Goal: Use online tool/utility: Use online tool/utility

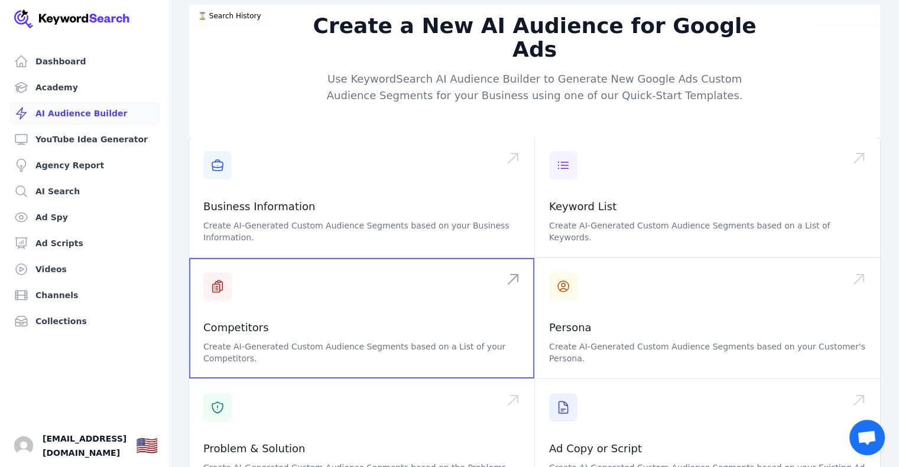
click at [248, 301] on span at bounding box center [361, 318] width 345 height 121
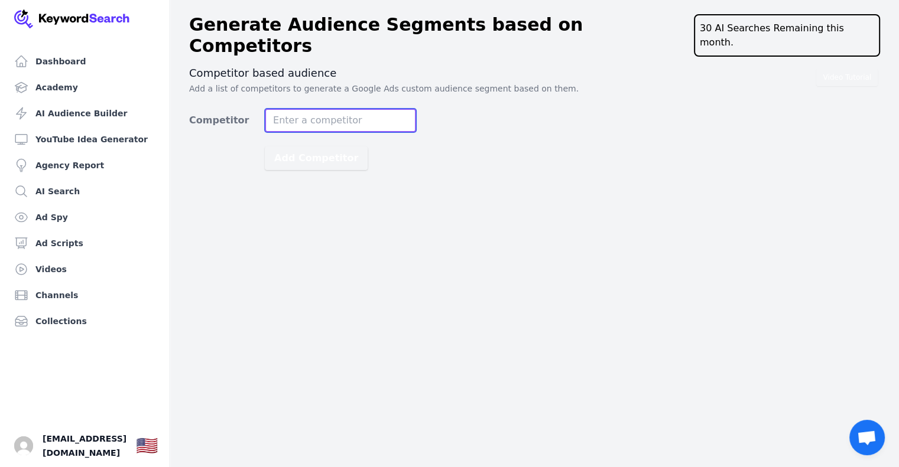
click at [299, 109] on input "Competitor" at bounding box center [340, 121] width 151 height 24
type input "[DOMAIN_NAME]"
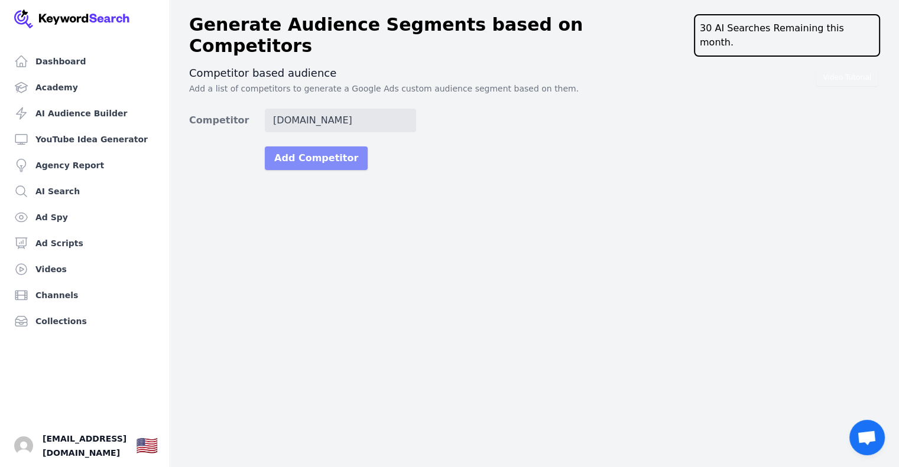
click at [291, 147] on button "Add Competitor" at bounding box center [316, 159] width 103 height 24
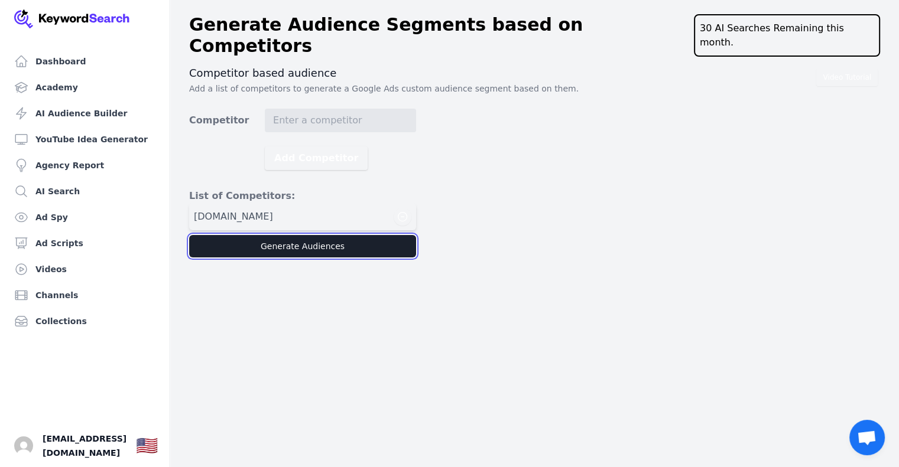
click at [297, 235] on button "Generate Audiences" at bounding box center [302, 246] width 227 height 22
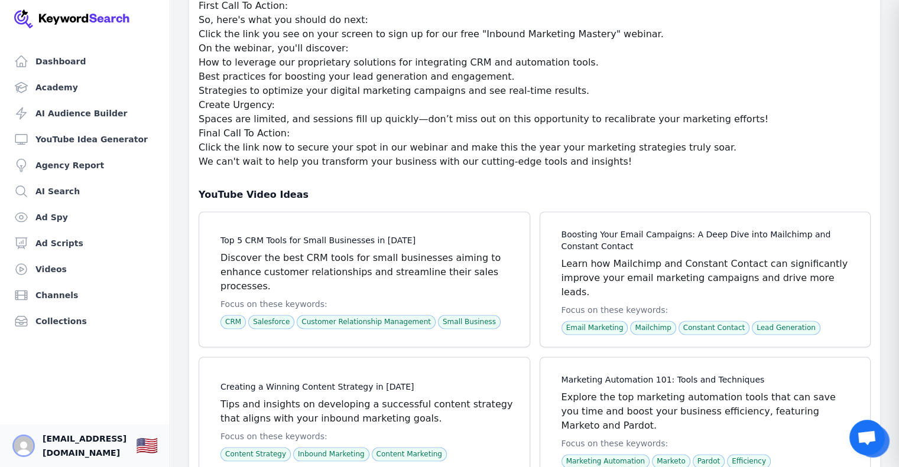
click at [25, 442] on img "Open user button" at bounding box center [23, 446] width 19 height 19
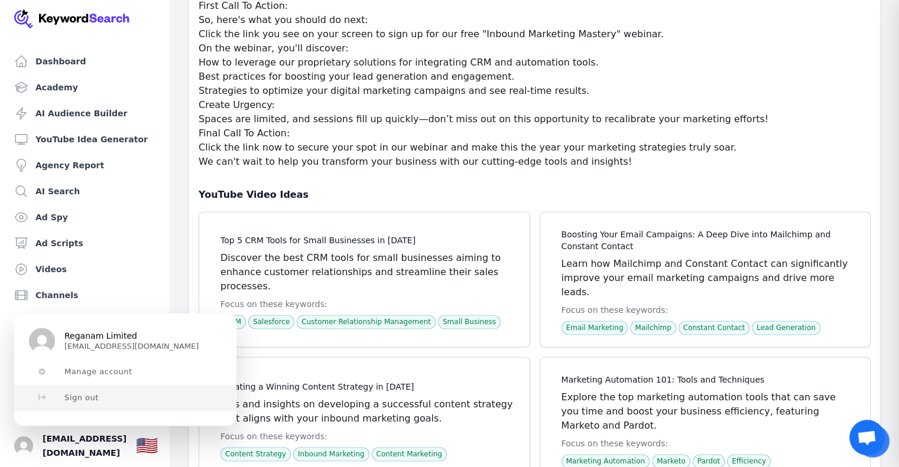
click at [81, 398] on span "Sign out" at bounding box center [81, 397] width 34 height 9
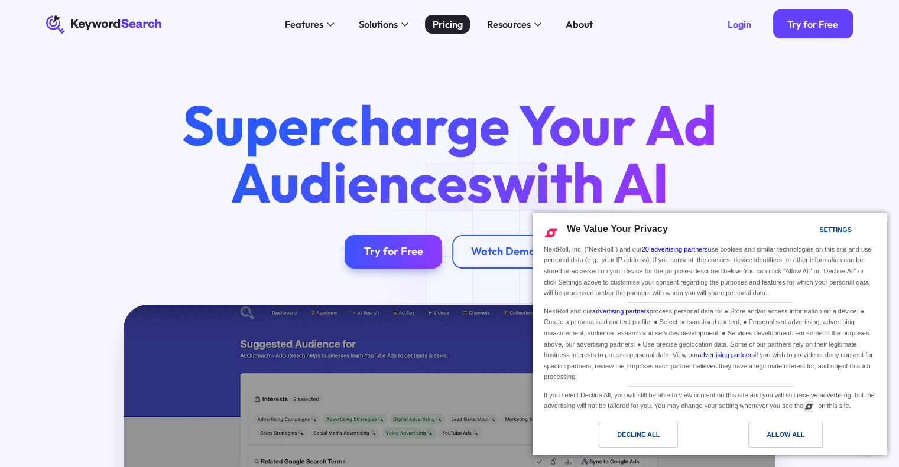
click at [447, 20] on div "Pricing" at bounding box center [447, 24] width 30 height 15
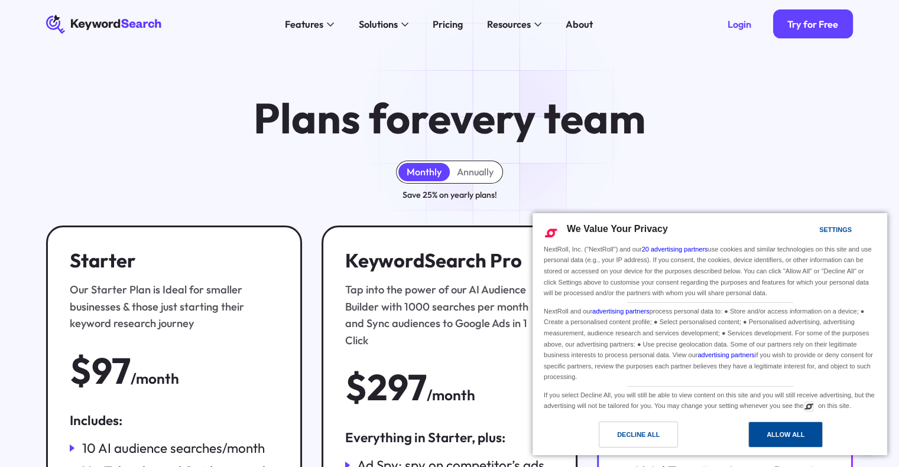
click at [766, 434] on div "Allow All" at bounding box center [785, 434] width 38 height 13
